Goal: Information Seeking & Learning: Learn about a topic

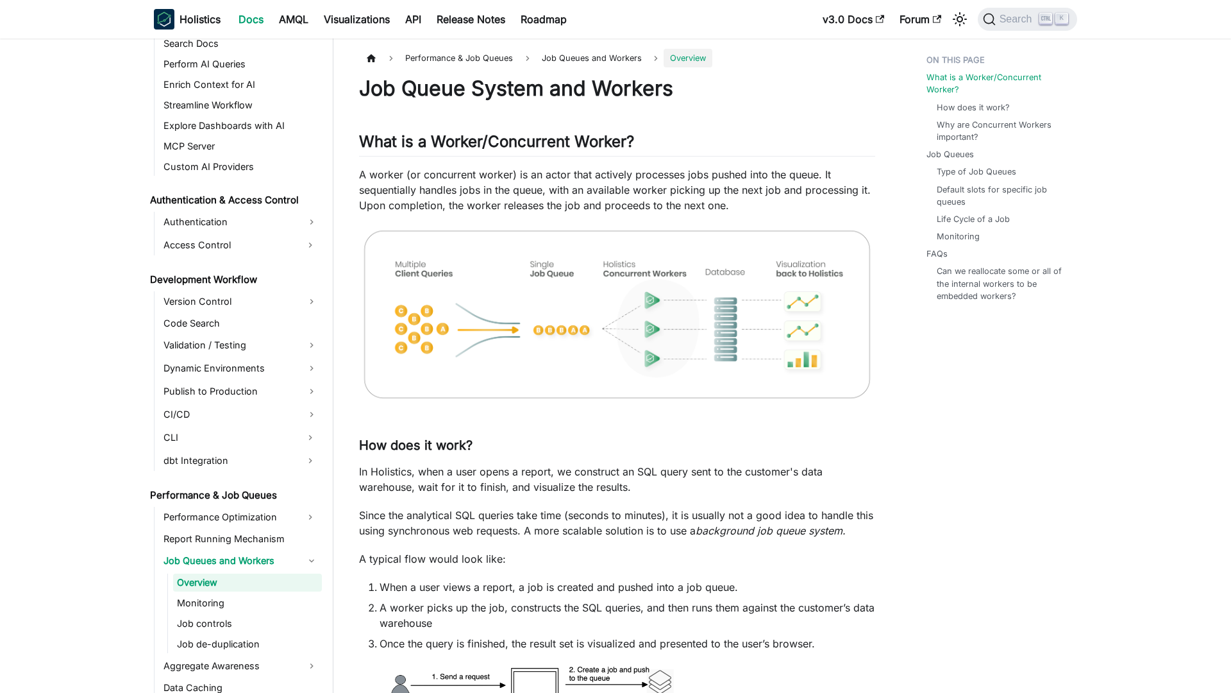
scroll to position [777, 0]
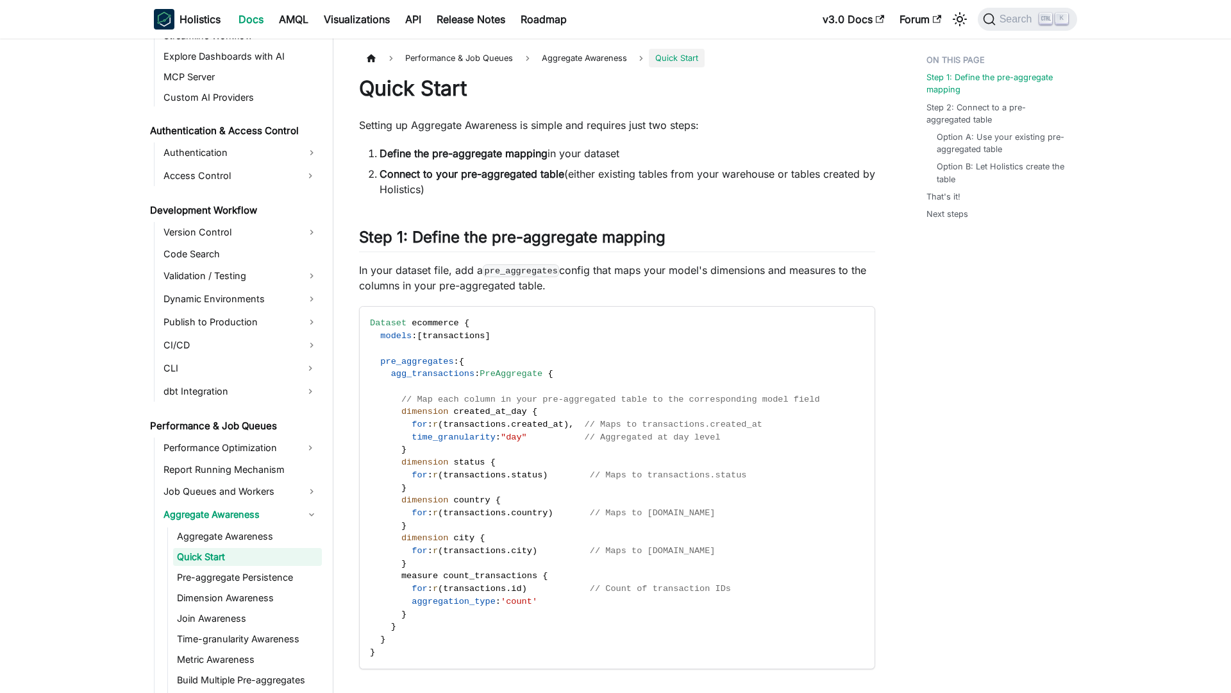
scroll to position [821, 0]
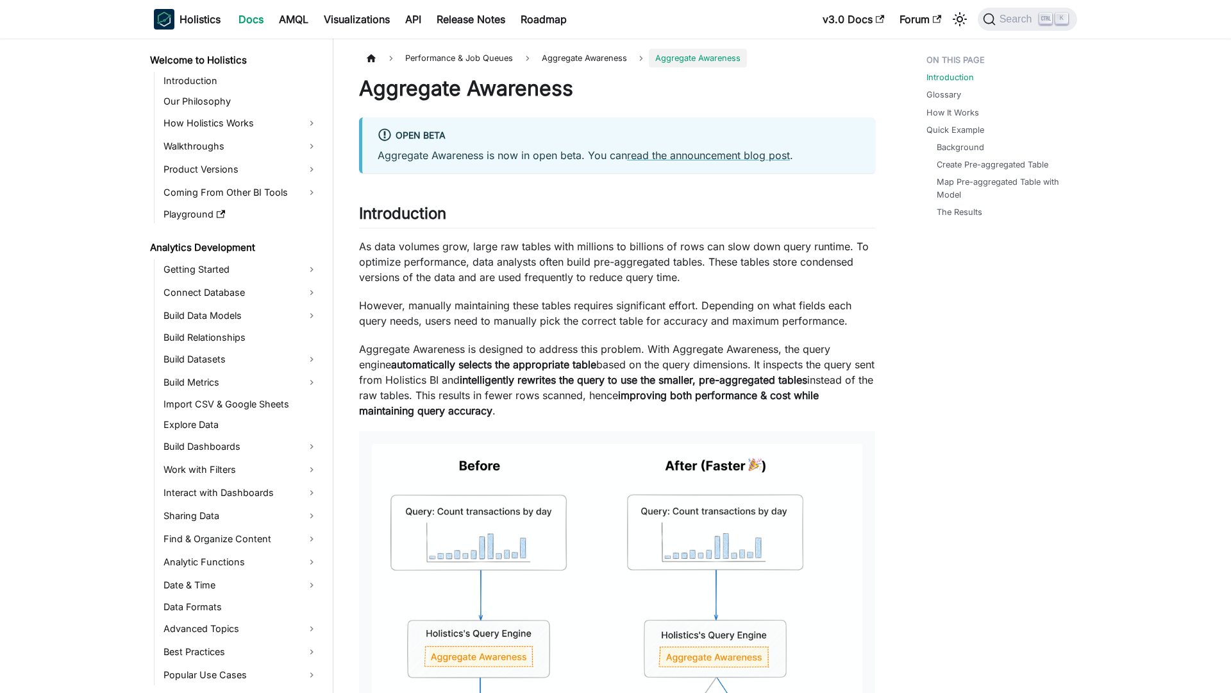
scroll to position [800, 0]
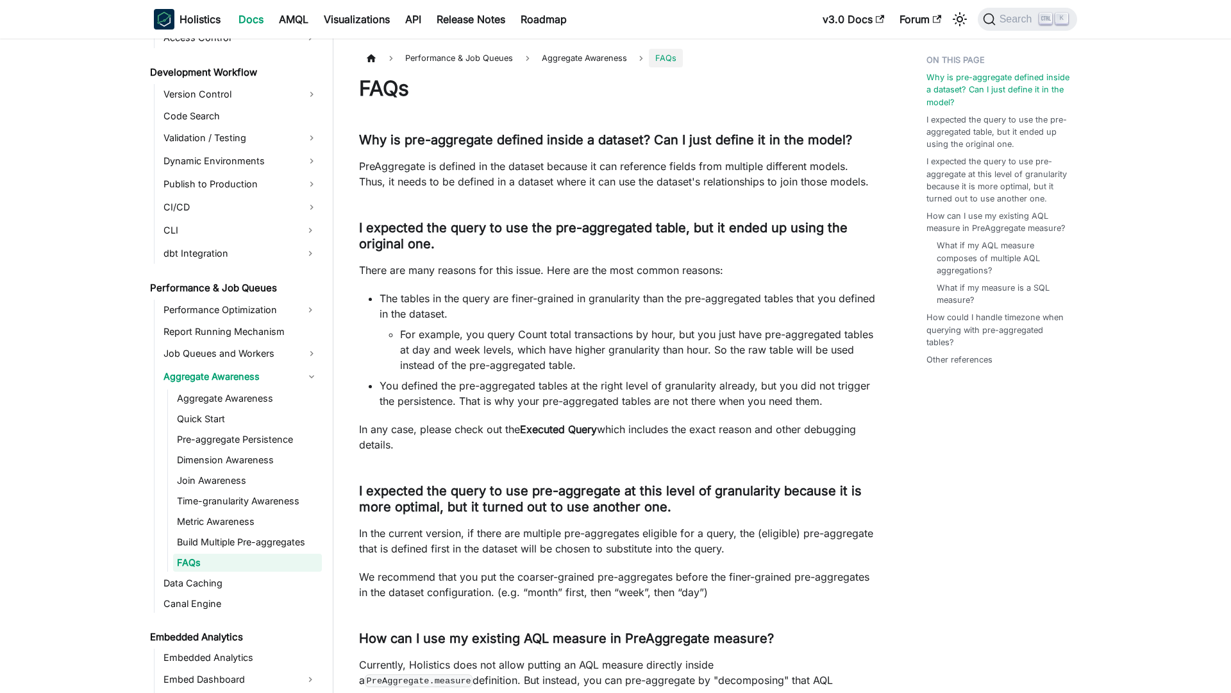
scroll to position [964, 0]
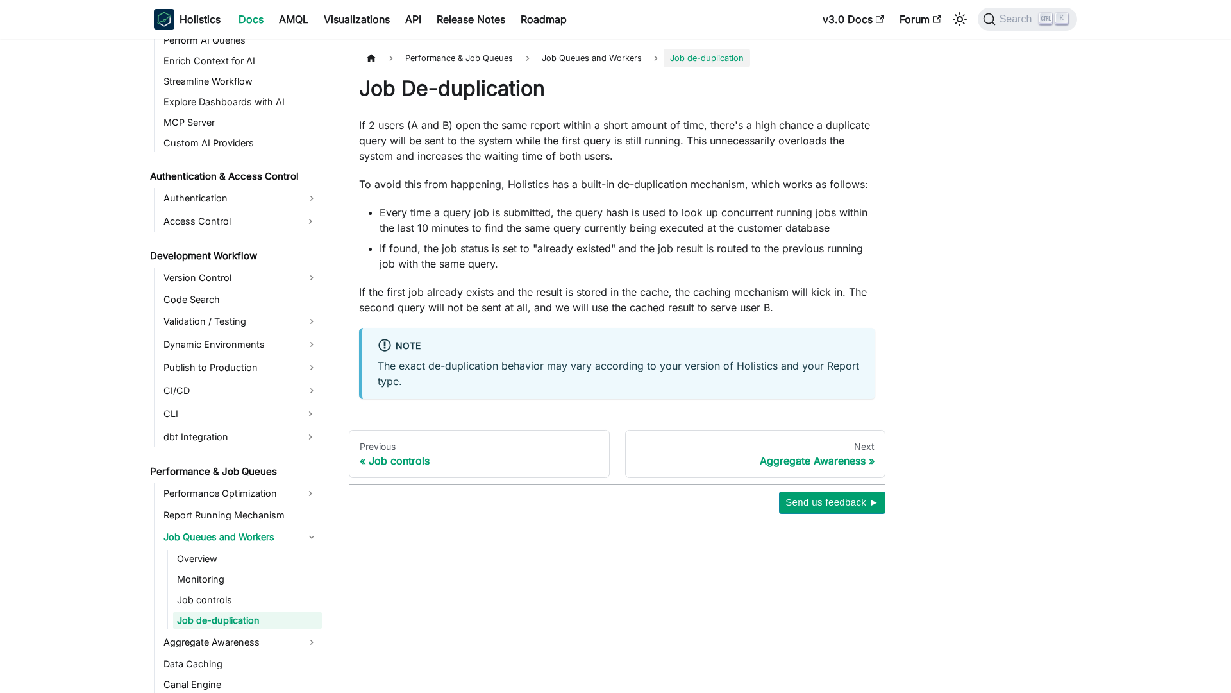
scroll to position [839, 0]
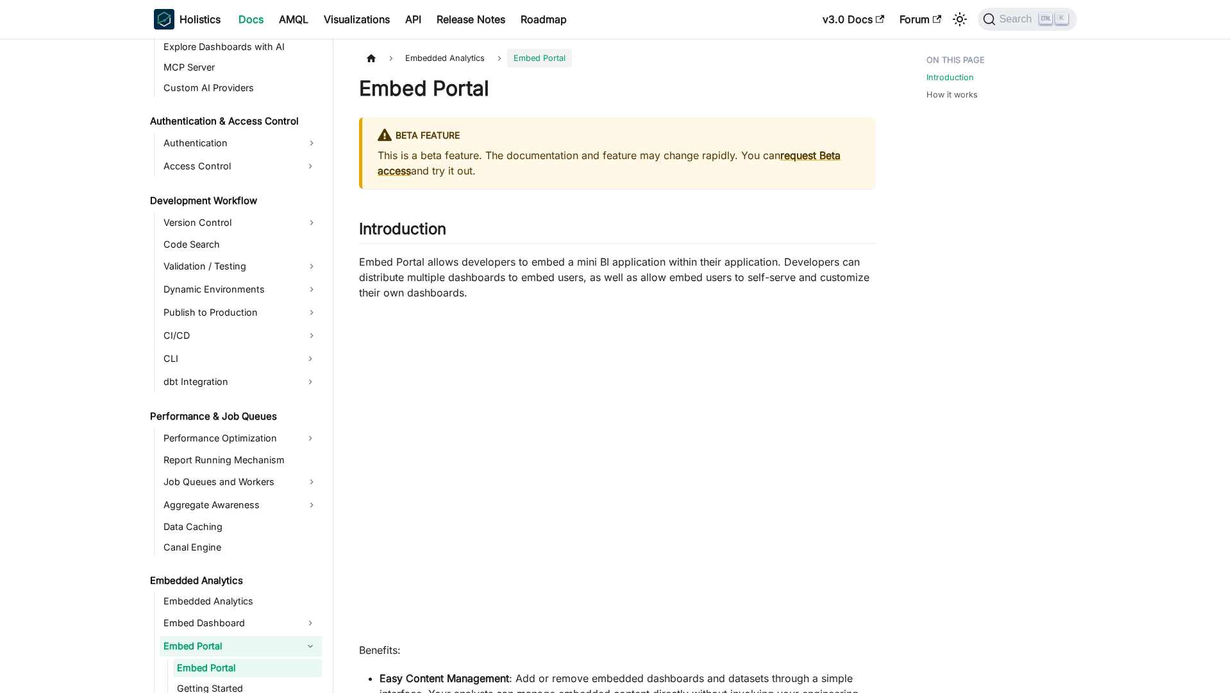
scroll to position [941, 0]
